Goal: Book appointment/travel/reservation

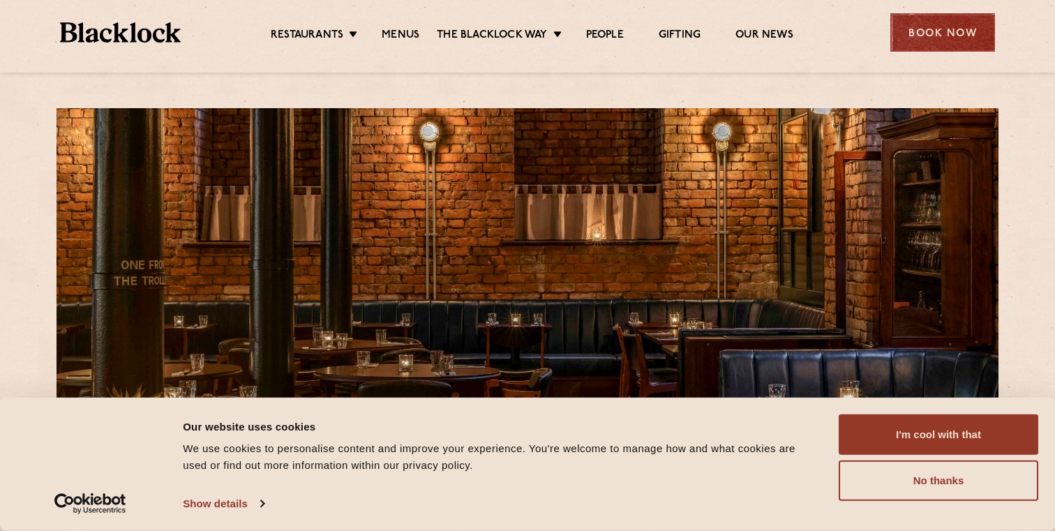
click at [932, 34] on div "Book Now" at bounding box center [942, 32] width 105 height 38
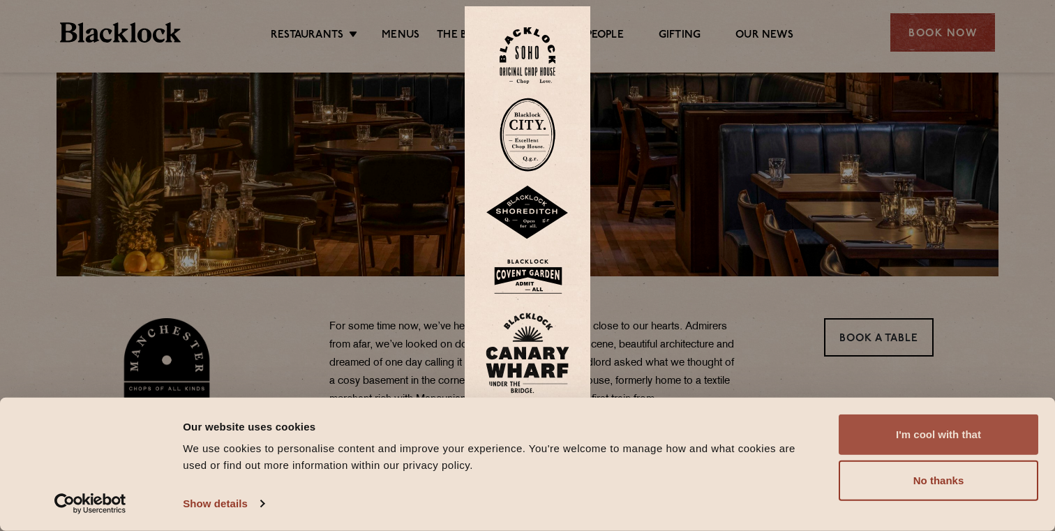
scroll to position [233, 0]
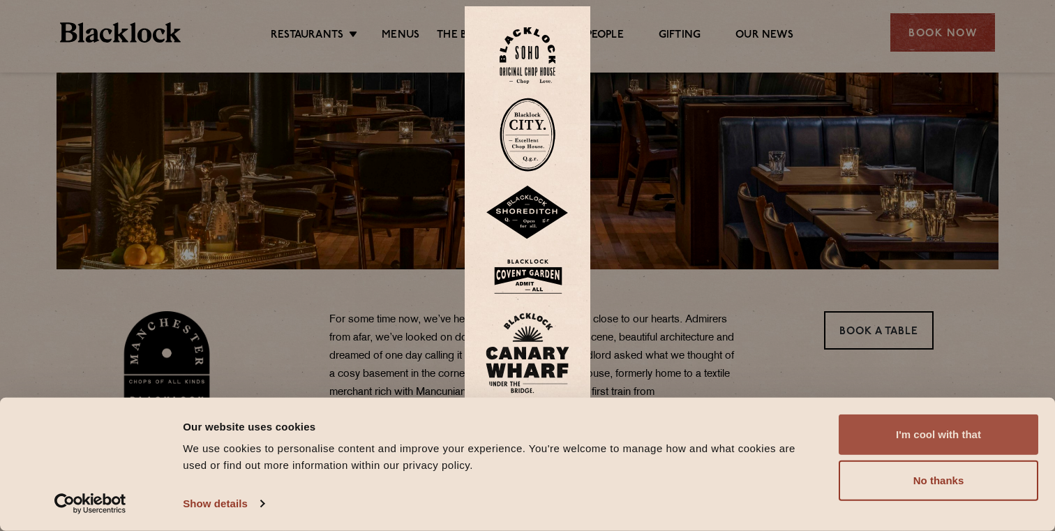
click at [912, 439] on button "I'm cool with that" at bounding box center [939, 434] width 200 height 40
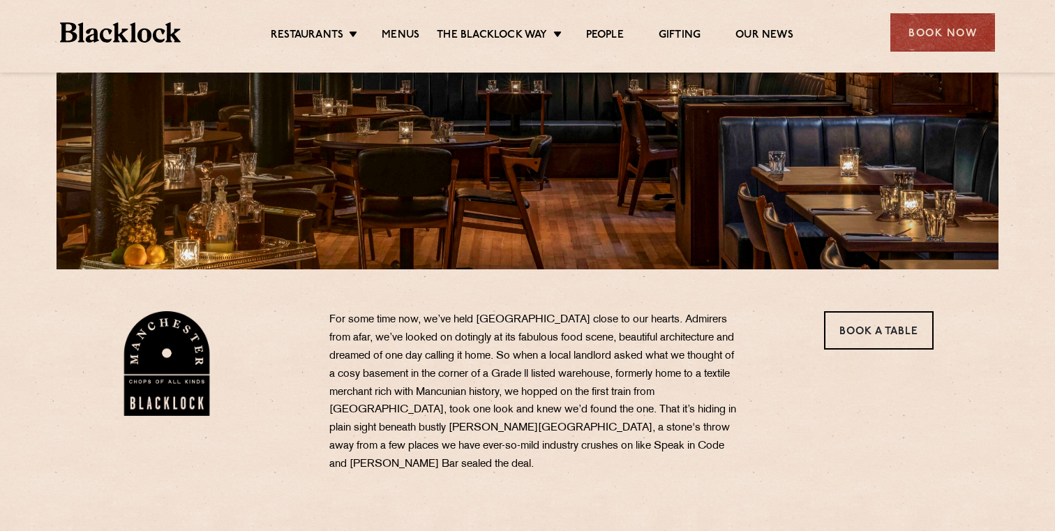
click at [915, 11] on div "Restaurants Soho City Shoreditch Covent Garden Canary Wharf Manchester Birmingh…" at bounding box center [527, 31] width 977 height 62
click at [914, 30] on div "Book Now" at bounding box center [942, 32] width 105 height 38
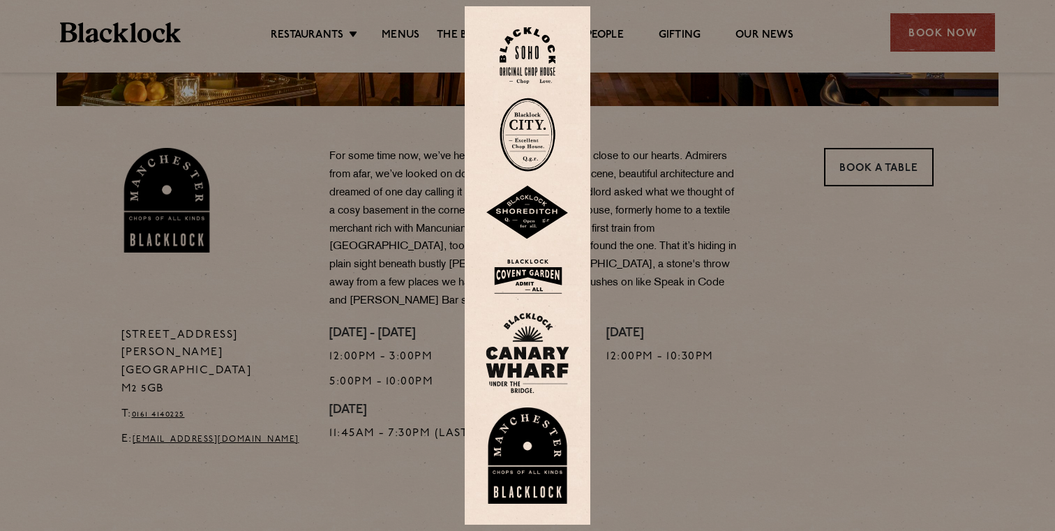
scroll to position [428, 0]
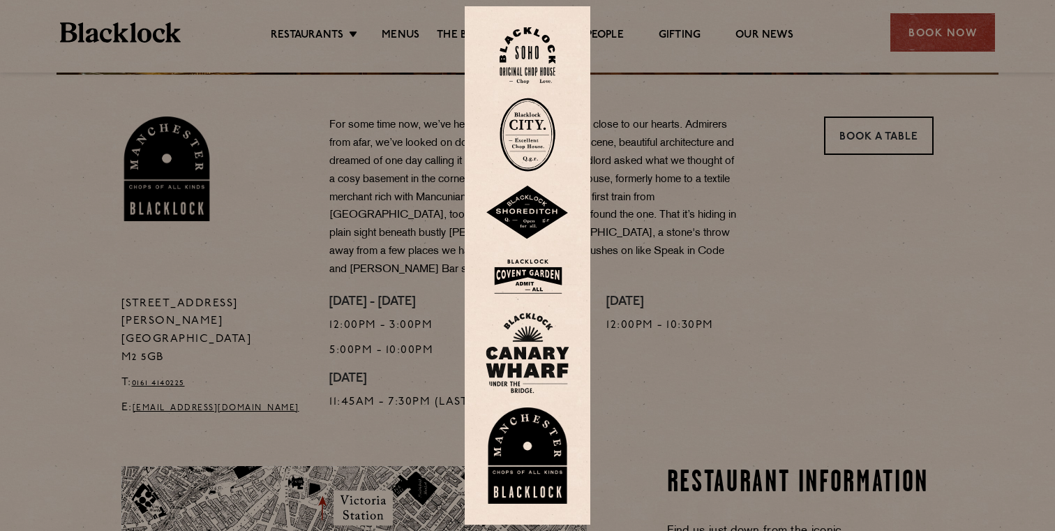
click at [543, 443] on img at bounding box center [528, 455] width 84 height 96
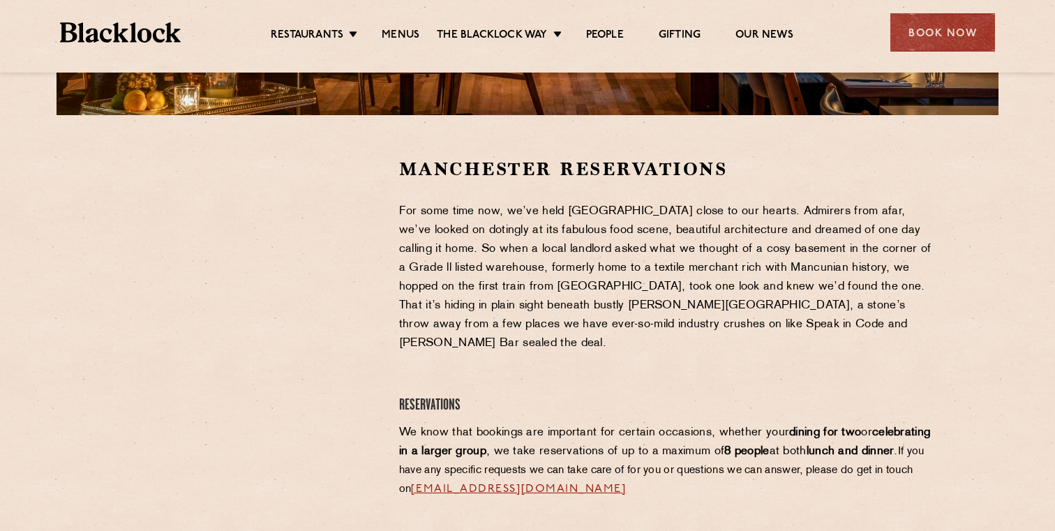
scroll to position [363, 0]
